Goal: Task Accomplishment & Management: Use online tool/utility

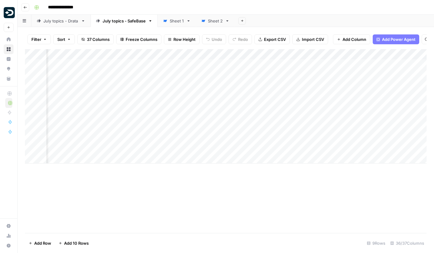
scroll to position [0, 893]
drag, startPoint x: 304, startPoint y: 55, endPoint x: 361, endPoint y: 54, distance: 57.6
click at [361, 54] on div "Add Column" at bounding box center [225, 106] width 401 height 115
click at [216, 95] on div "Add Column" at bounding box center [225, 106] width 401 height 115
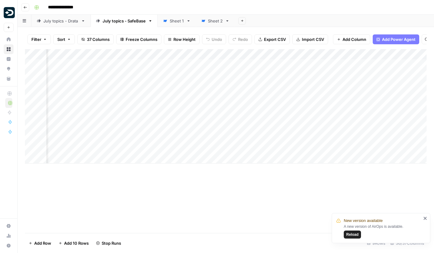
click at [219, 74] on div "Add Column" at bounding box center [225, 106] width 401 height 115
click at [219, 64] on div "Add Column" at bounding box center [225, 106] width 401 height 115
drag, startPoint x: 293, startPoint y: 52, endPoint x: 342, endPoint y: 50, distance: 48.7
click at [342, 51] on div "Add Column" at bounding box center [225, 106] width 401 height 115
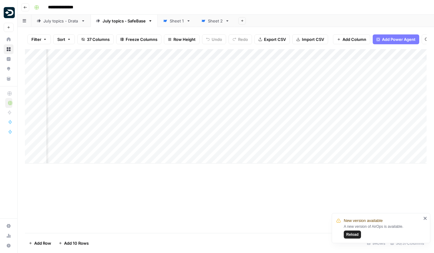
click at [230, 191] on div "Add Column" at bounding box center [225, 141] width 401 height 184
click at [426, 218] on icon "close" at bounding box center [424, 218] width 3 height 3
drag, startPoint x: 331, startPoint y: 58, endPoint x: 349, endPoint y: 58, distance: 18.2
click at [349, 58] on div "Add Column" at bounding box center [225, 106] width 401 height 115
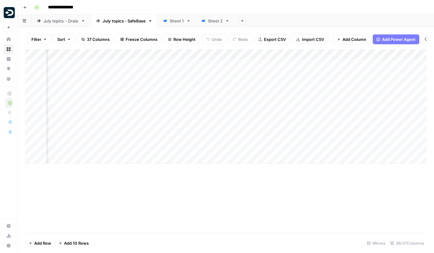
scroll to position [0, 1111]
drag, startPoint x: 308, startPoint y: 52, endPoint x: 376, endPoint y: 53, distance: 68.3
click at [376, 53] on div "Add Column" at bounding box center [225, 106] width 401 height 115
drag, startPoint x: 377, startPoint y: 53, endPoint x: 418, endPoint y: 53, distance: 40.6
click at [418, 53] on div "Add Column" at bounding box center [225, 106] width 401 height 115
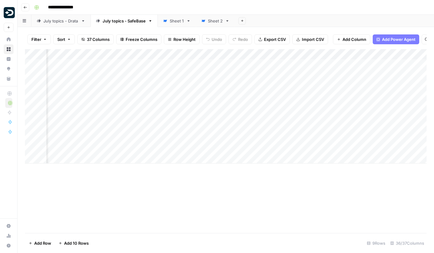
scroll to position [0, 1307]
drag, startPoint x: 277, startPoint y: 55, endPoint x: 331, endPoint y: 55, distance: 53.9
click at [331, 55] on div "Add Column" at bounding box center [225, 106] width 401 height 115
drag, startPoint x: 331, startPoint y: 55, endPoint x: 364, endPoint y: 54, distance: 32.9
click at [364, 55] on div "Add Column" at bounding box center [225, 106] width 401 height 115
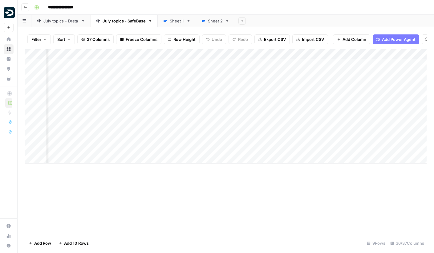
click at [324, 64] on div "Add Column" at bounding box center [225, 106] width 401 height 115
click at [324, 64] on textarea "**********" at bounding box center [293, 65] width 143 height 9
click at [337, 66] on textarea "**********" at bounding box center [293, 65] width 143 height 9
drag, startPoint x: 337, startPoint y: 66, endPoint x: 224, endPoint y: 65, distance: 113.3
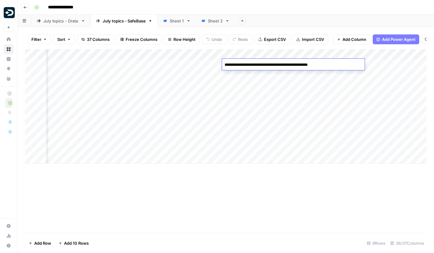
click at [224, 65] on textarea "**********" at bounding box center [293, 65] width 143 height 9
click at [264, 76] on div "Add Column" at bounding box center [225, 106] width 401 height 115
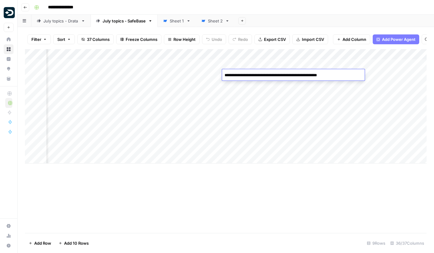
drag, startPoint x: 346, startPoint y: 75, endPoint x: 224, endPoint y: 77, distance: 122.2
click at [224, 77] on textarea "**********" at bounding box center [293, 75] width 143 height 9
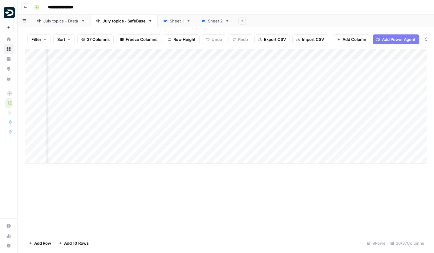
click at [354, 90] on div "Add Column" at bounding box center [225, 106] width 401 height 115
click at [345, 76] on div "Add Column" at bounding box center [225, 106] width 401 height 115
click at [344, 75] on div "Add Column" at bounding box center [225, 106] width 401 height 115
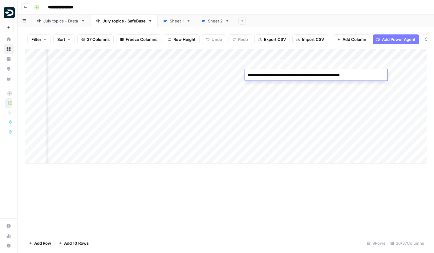
click at [344, 75] on textarea "**********" at bounding box center [316, 75] width 143 height 9
click at [367, 76] on textarea "**********" at bounding box center [316, 75] width 143 height 9
drag, startPoint x: 356, startPoint y: 76, endPoint x: 274, endPoint y: 75, distance: 81.6
click at [274, 75] on textarea "**********" at bounding box center [316, 75] width 143 height 9
click at [296, 74] on textarea "**********" at bounding box center [316, 75] width 143 height 9
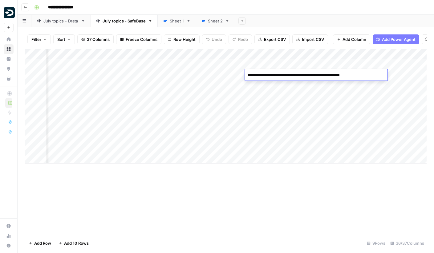
click at [296, 74] on textarea "**********" at bounding box center [316, 75] width 143 height 9
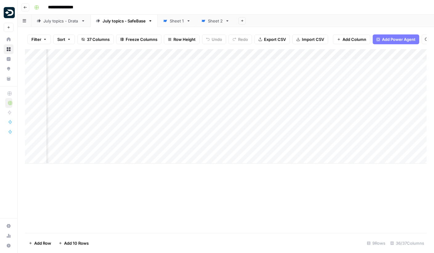
scroll to position [0, 1435]
click at [187, 74] on div "Add Column" at bounding box center [225, 106] width 401 height 115
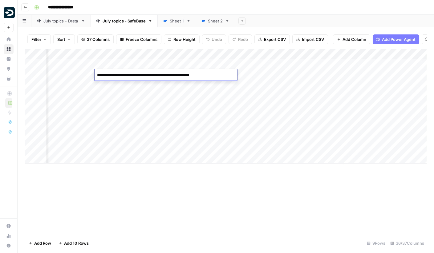
click at [255, 77] on div "Add Column" at bounding box center [225, 106] width 401 height 115
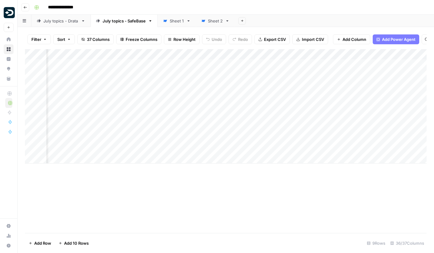
scroll to position [0, 1726]
click at [310, 74] on div "Add Column" at bounding box center [225, 106] width 401 height 115
click at [261, 80] on div "Add Column" at bounding box center [225, 106] width 401 height 115
drag, startPoint x: 266, startPoint y: 54, endPoint x: 316, endPoint y: 54, distance: 50.2
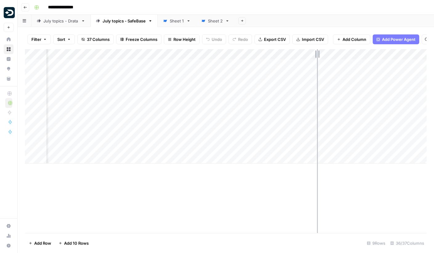
click at [316, 54] on div "Add Column" at bounding box center [225, 106] width 401 height 115
